Goal: Download file/media

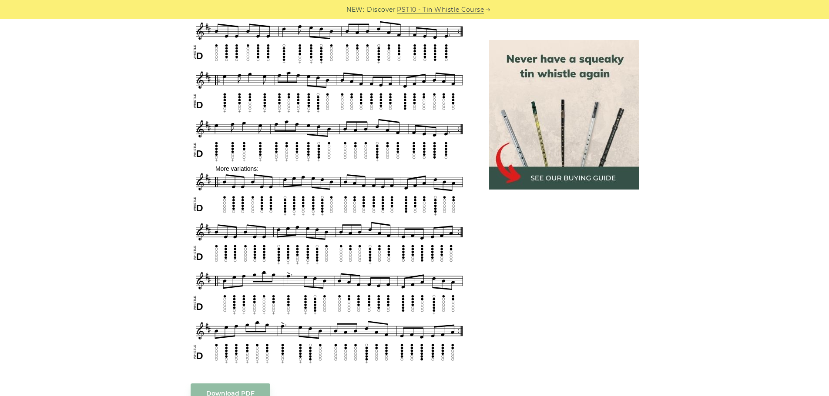
scroll to position [580, 0]
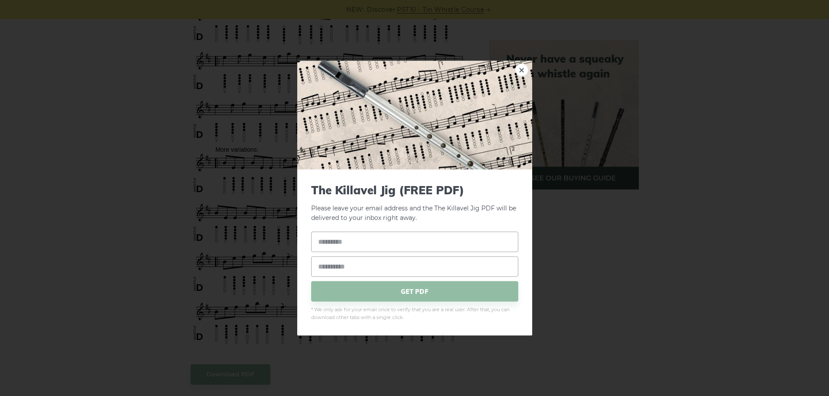
click at [376, 320] on span "* We only ask for your email once to verify that you are a real user. After tha…" at bounding box center [414, 314] width 207 height 16
click at [372, 297] on span "GET PDF" at bounding box center [414, 291] width 207 height 20
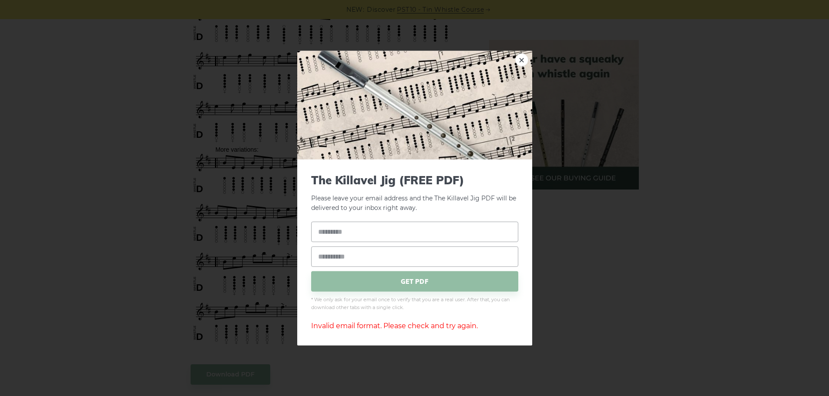
click at [142, 195] on div "× The Killavel Jig (FREE PDF) Please leave your email address and the The Killa…" at bounding box center [414, 198] width 829 height 396
click at [603, 220] on div "× The Killavel Jig (FREE PDF) Please leave your email address and the The Killa…" at bounding box center [414, 198] width 829 height 396
click at [575, 288] on div "× The Killavel Jig (FREE PDF) Please leave your email address and the The Killa…" at bounding box center [414, 198] width 829 height 396
click at [638, 196] on div "× The Killavel Jig (FREE PDF) Please leave your email address and the The Killa…" at bounding box center [414, 198] width 829 height 396
click at [127, 67] on div "× The Killavel Jig (FREE PDF) Please leave your email address and the The Killa…" at bounding box center [414, 198] width 829 height 396
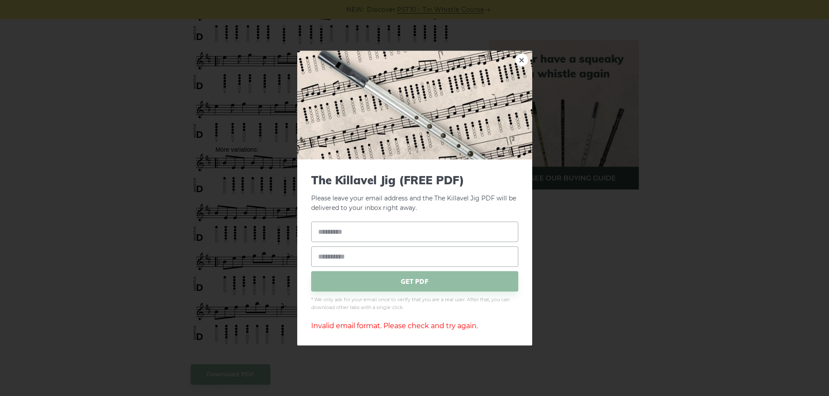
click at [593, 314] on div "× The Killavel Jig (FREE PDF) Please leave your email address and the The Killa…" at bounding box center [414, 198] width 829 height 396
click at [523, 60] on link "×" at bounding box center [521, 59] width 13 height 13
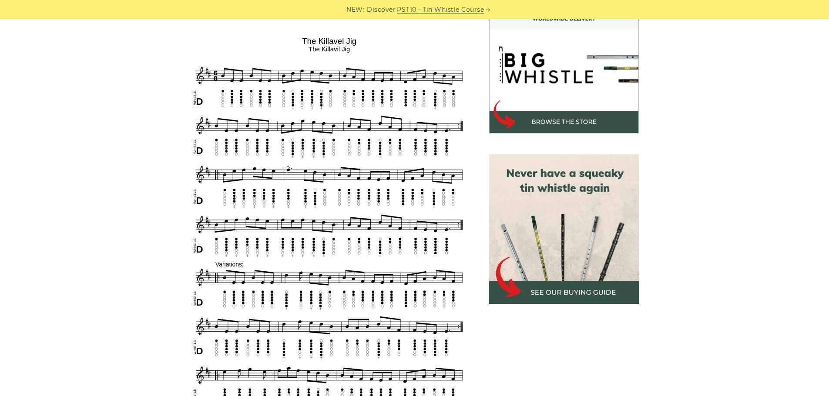
scroll to position [174, 0]
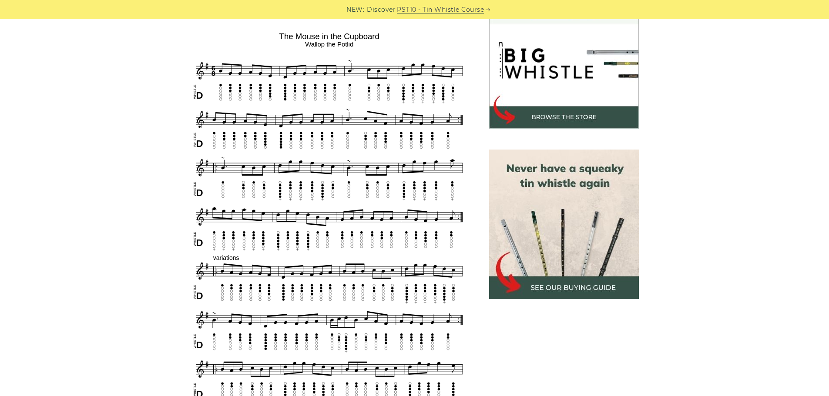
scroll to position [290, 0]
